Goal: Information Seeking & Learning: Learn about a topic

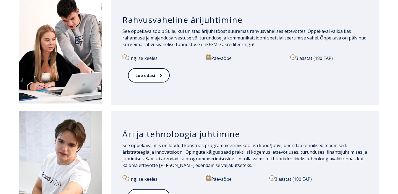
scroll to position [548, 0]
click at [145, 81] on link "Loe edasi" at bounding box center [148, 75] width 41 height 15
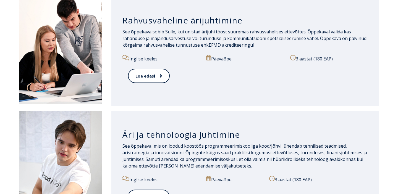
click at [208, 59] on icon at bounding box center [208, 58] width 5 height 6
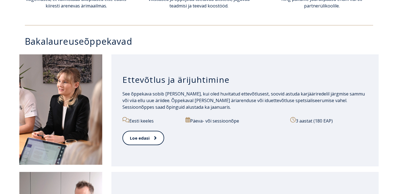
scroll to position [255, 0]
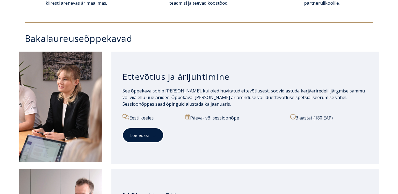
click at [138, 133] on link "Loe edasi" at bounding box center [142, 135] width 41 height 15
